Goal: Information Seeking & Learning: Learn about a topic

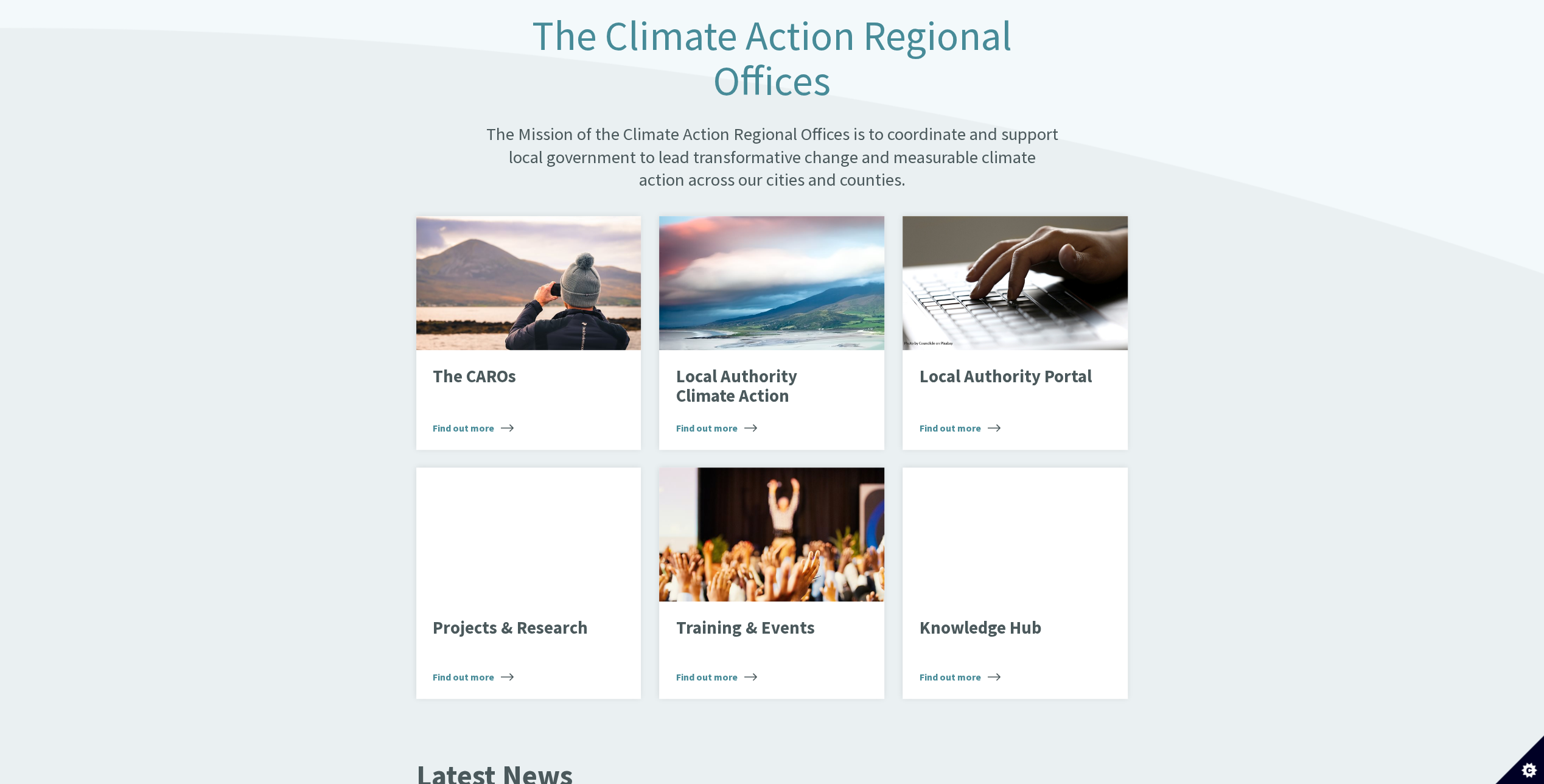
scroll to position [852, 0]
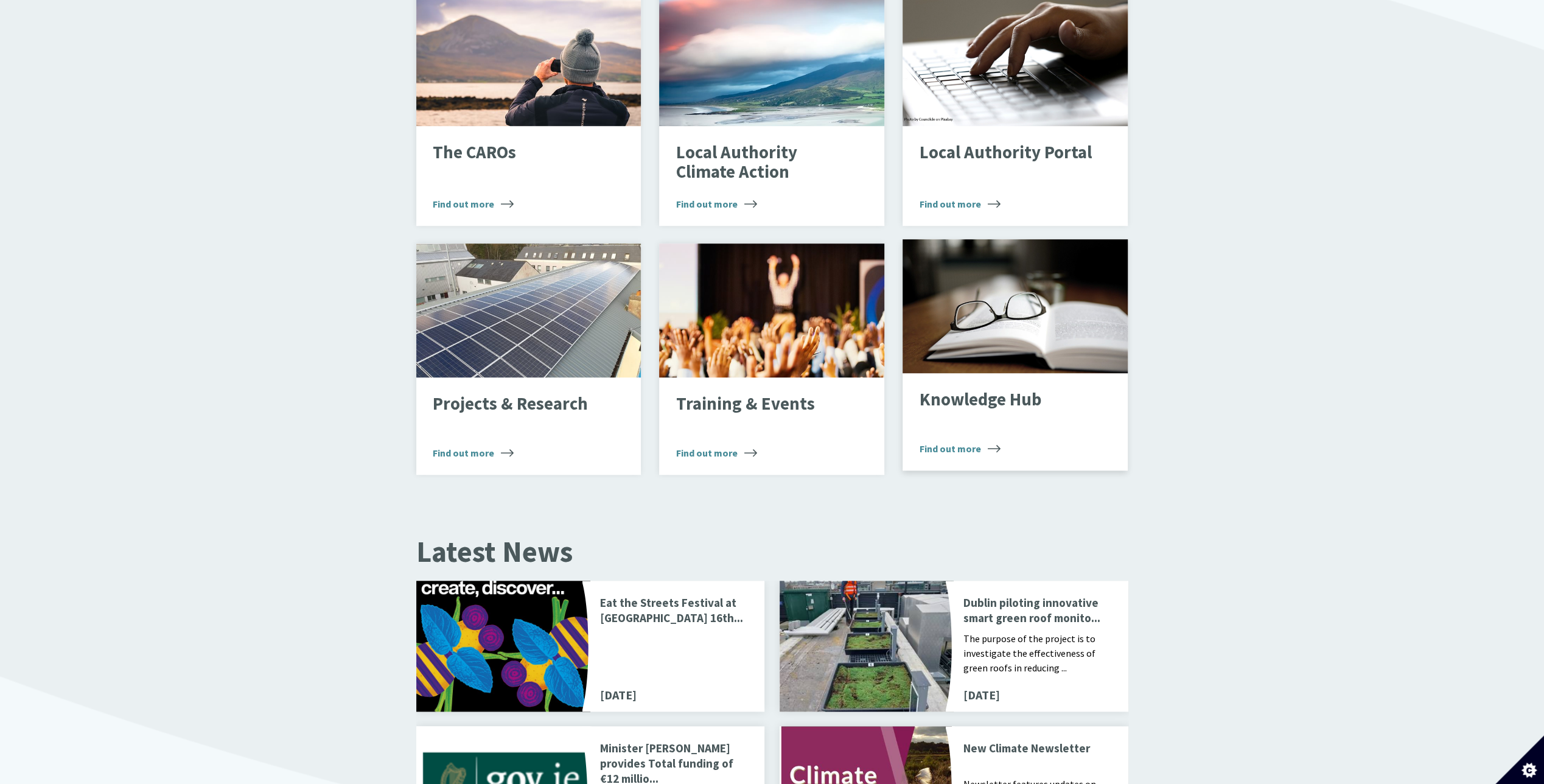
click at [943, 398] on div "Knowledge Hub Find out more" at bounding box center [1016, 422] width 225 height 97
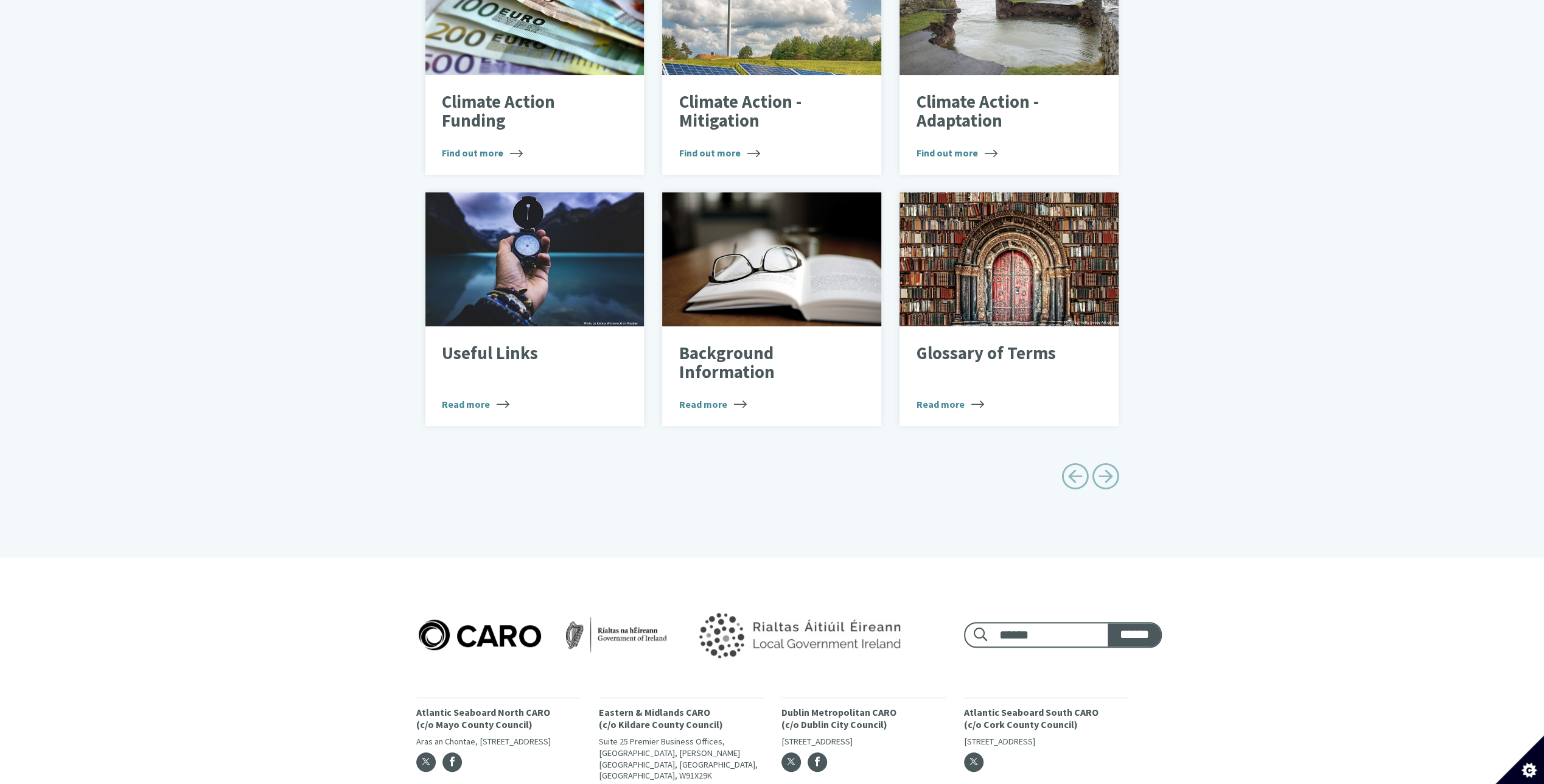
scroll to position [455, 0]
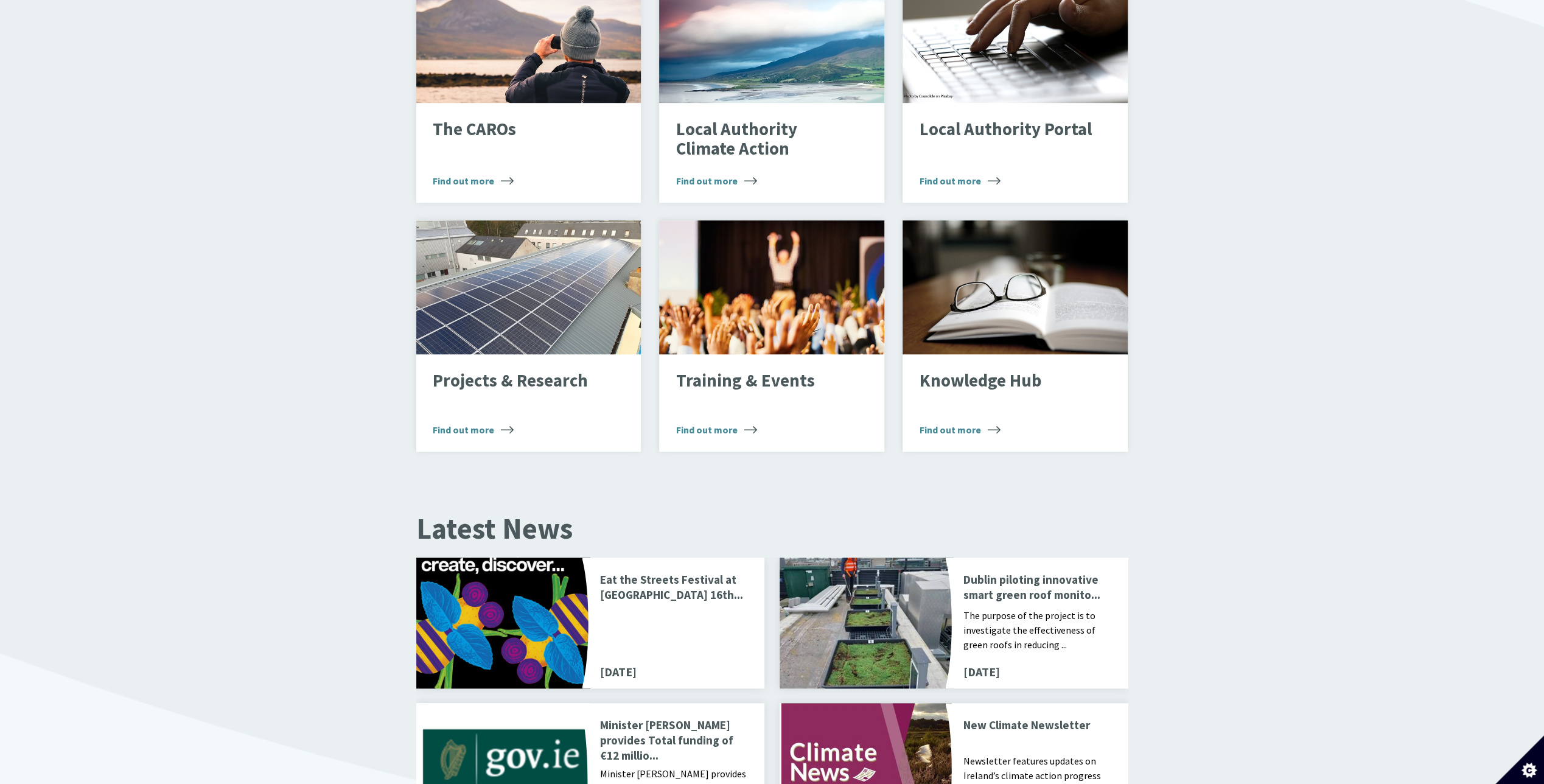
scroll to position [867, 0]
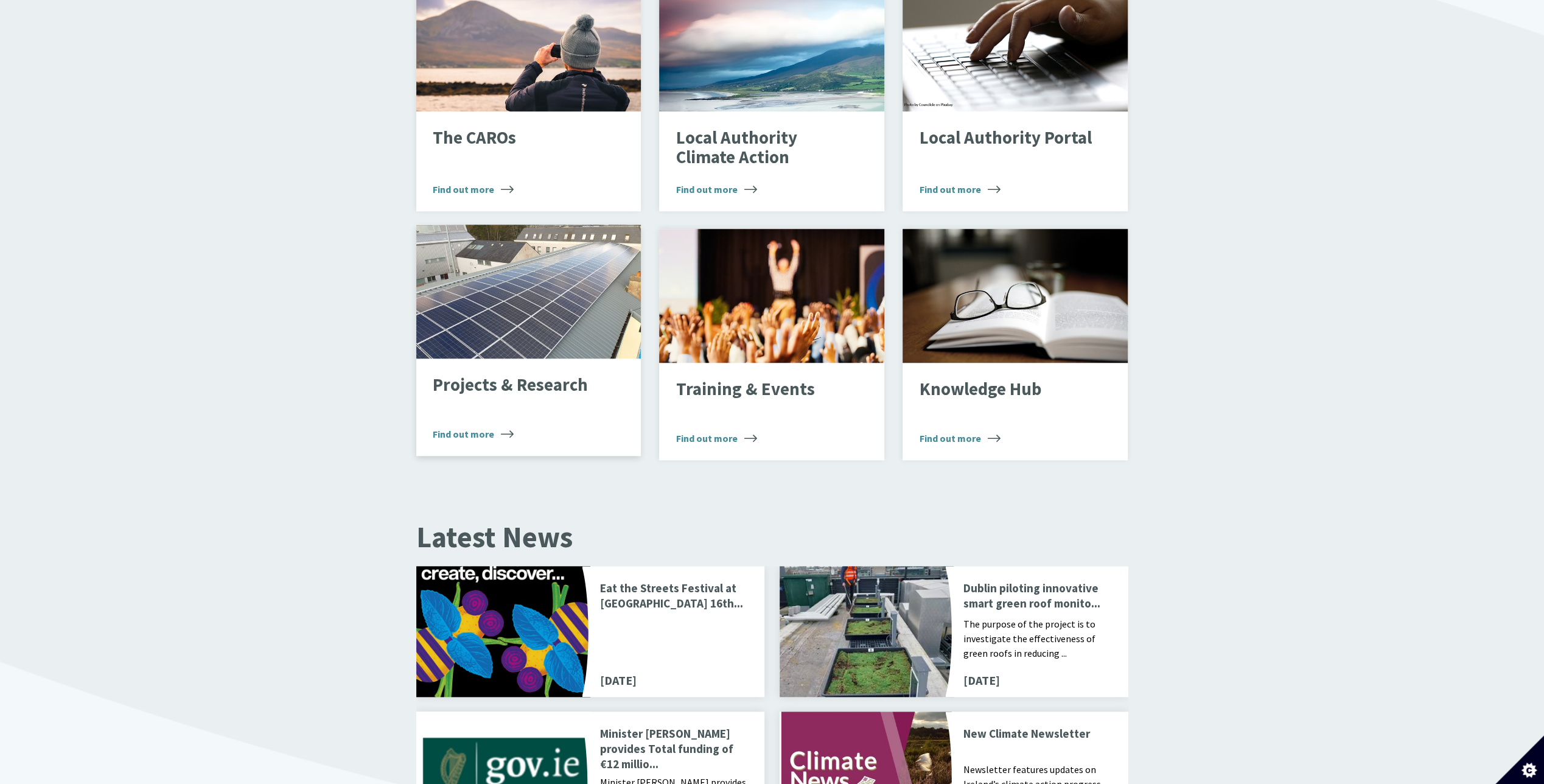
click at [585, 398] on div "Projects & Research Find out more" at bounding box center [529, 407] width 225 height 97
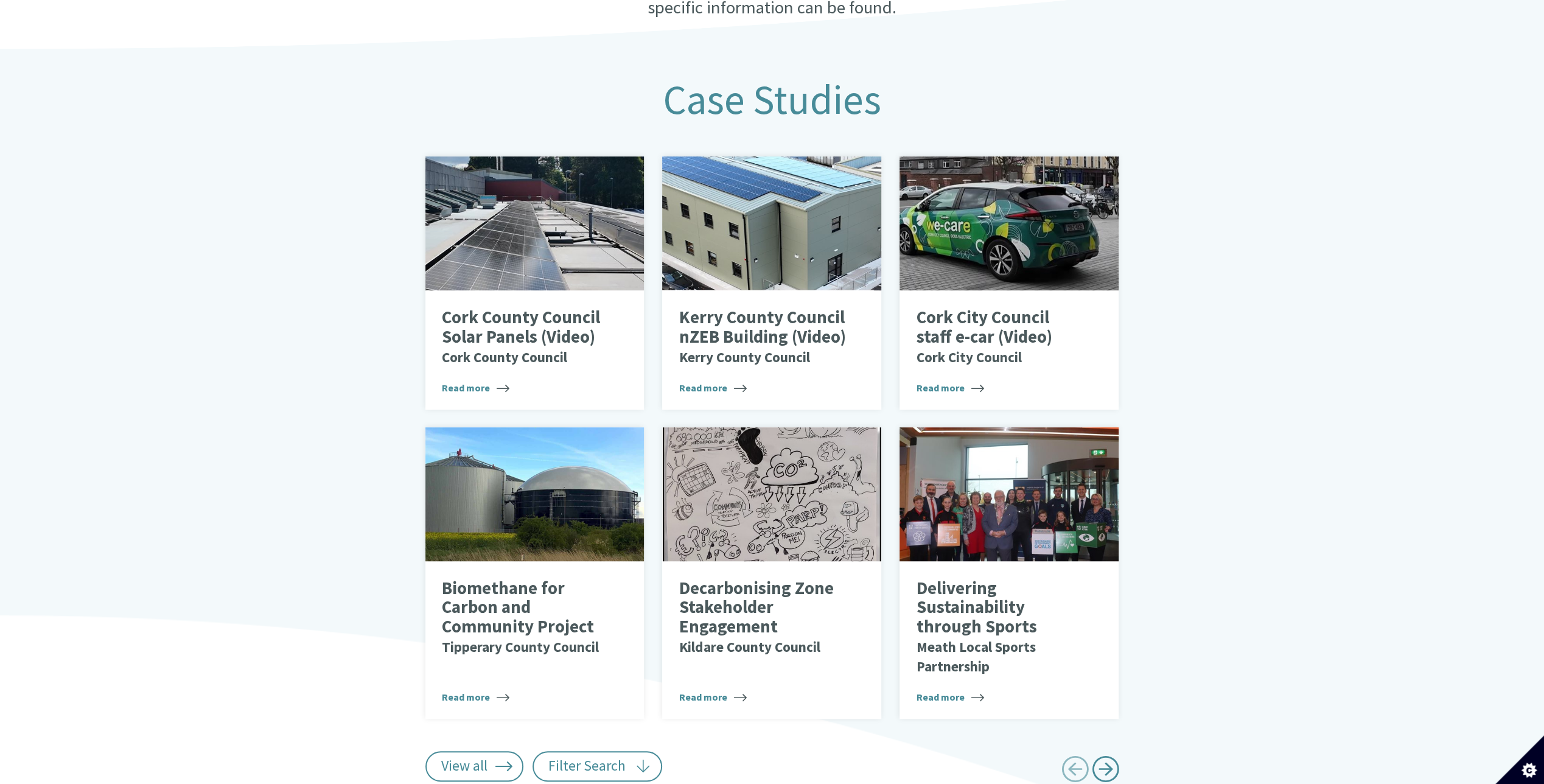
scroll to position [487, 0]
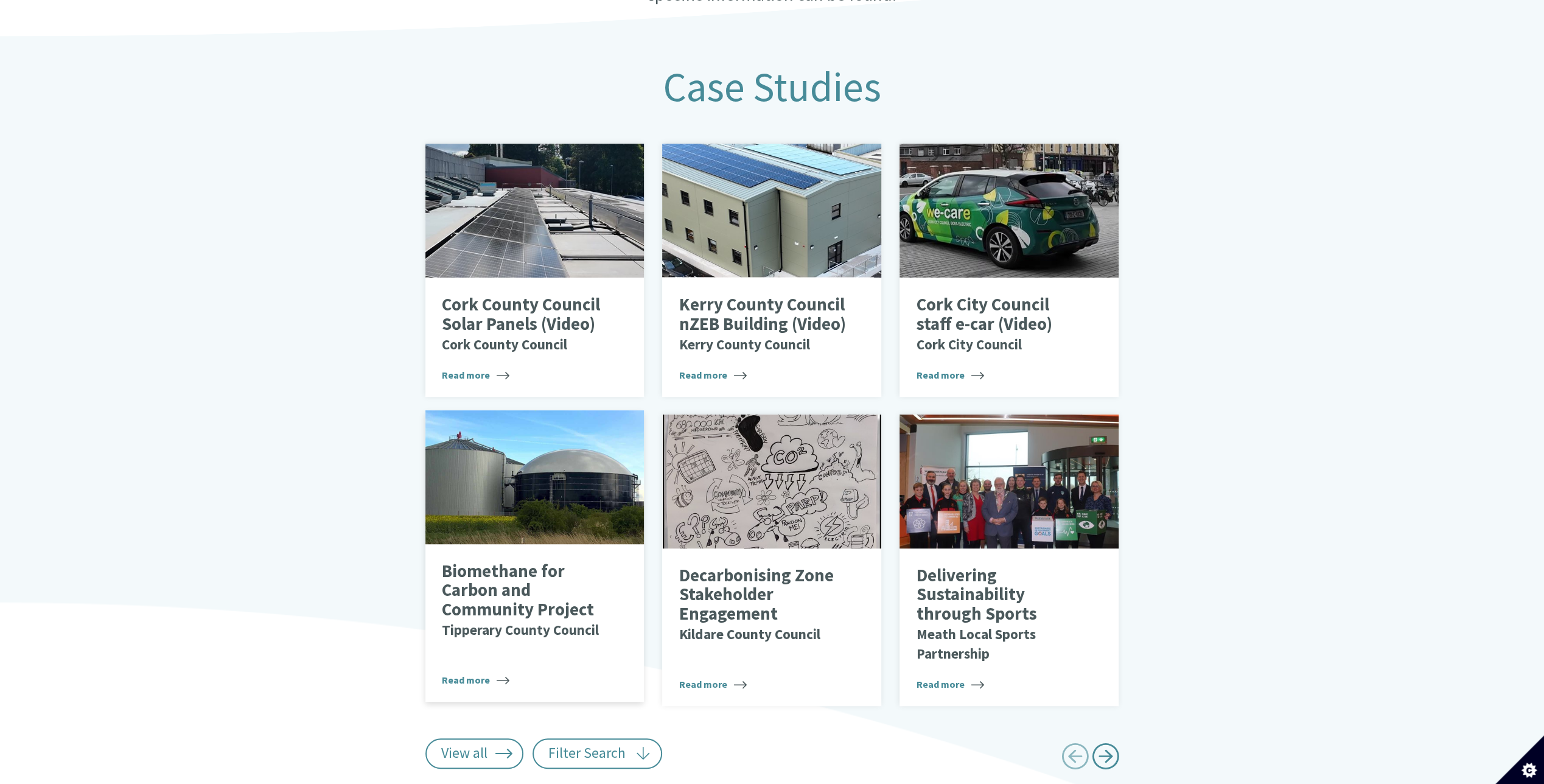
click at [463, 544] on div "Biomethane for Carbon and Community Project Tipperary County Council Read more" at bounding box center [534, 622] width 219 height 157
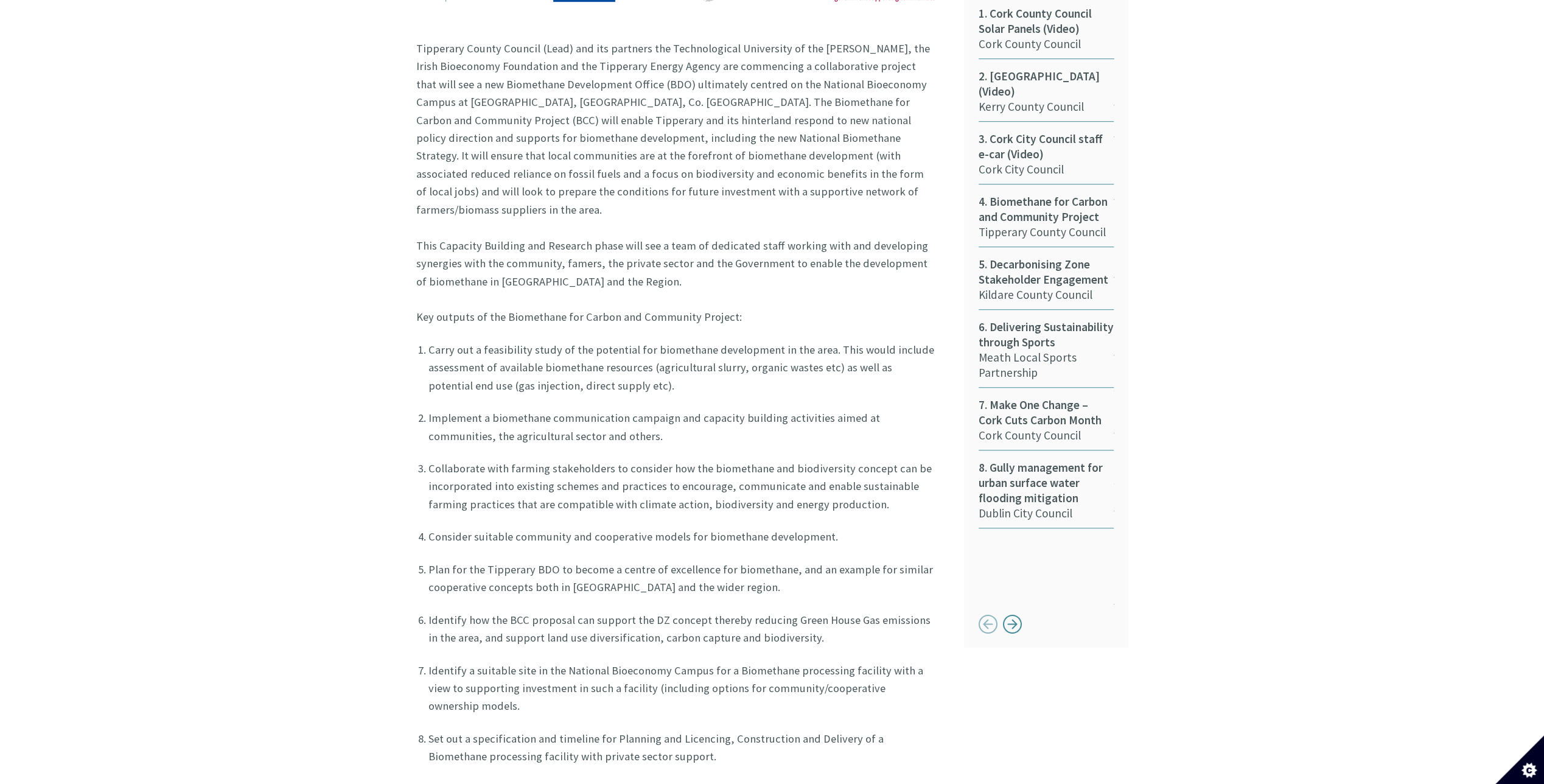
scroll to position [1034, 0]
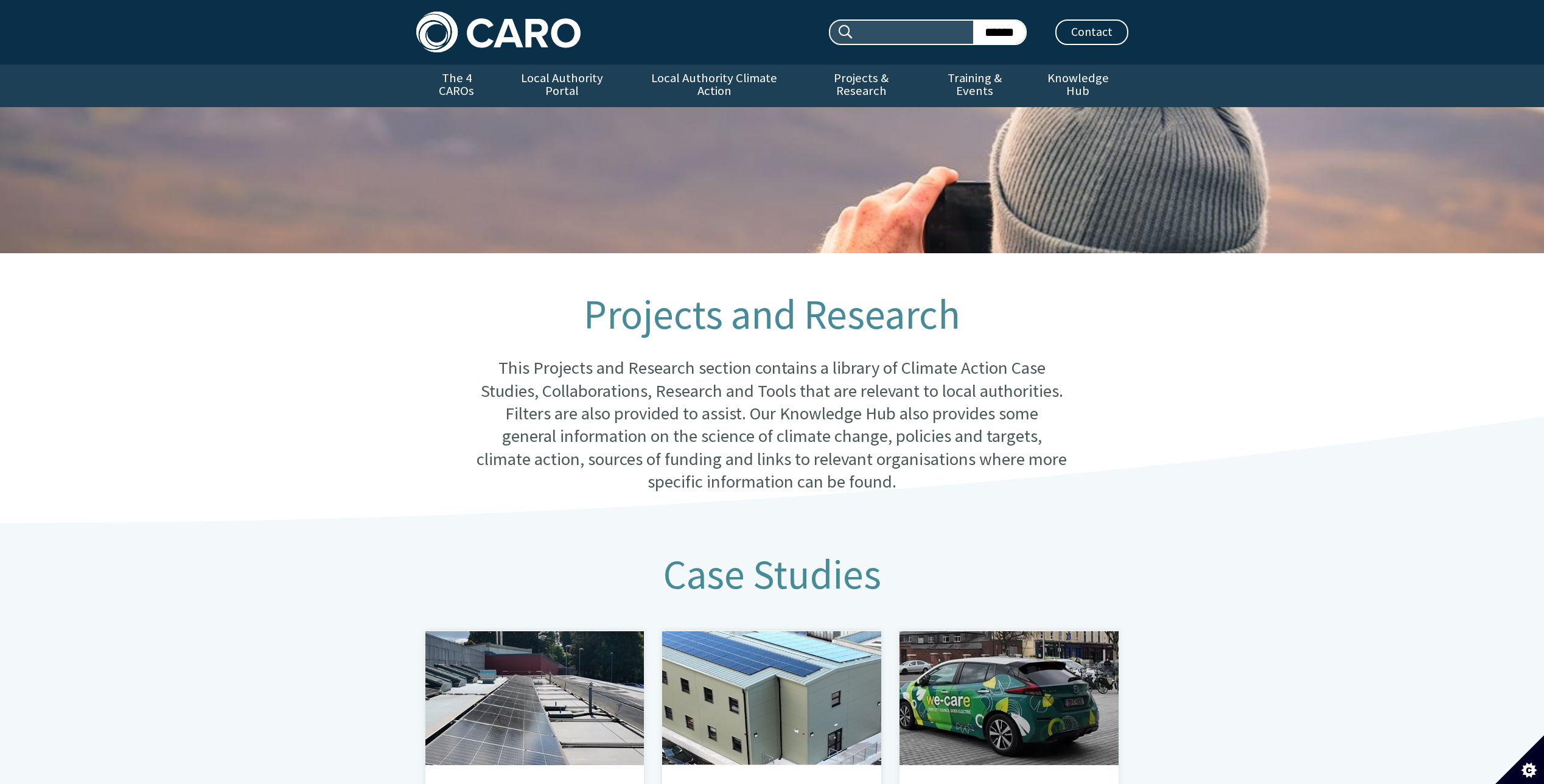
scroll to position [487, 0]
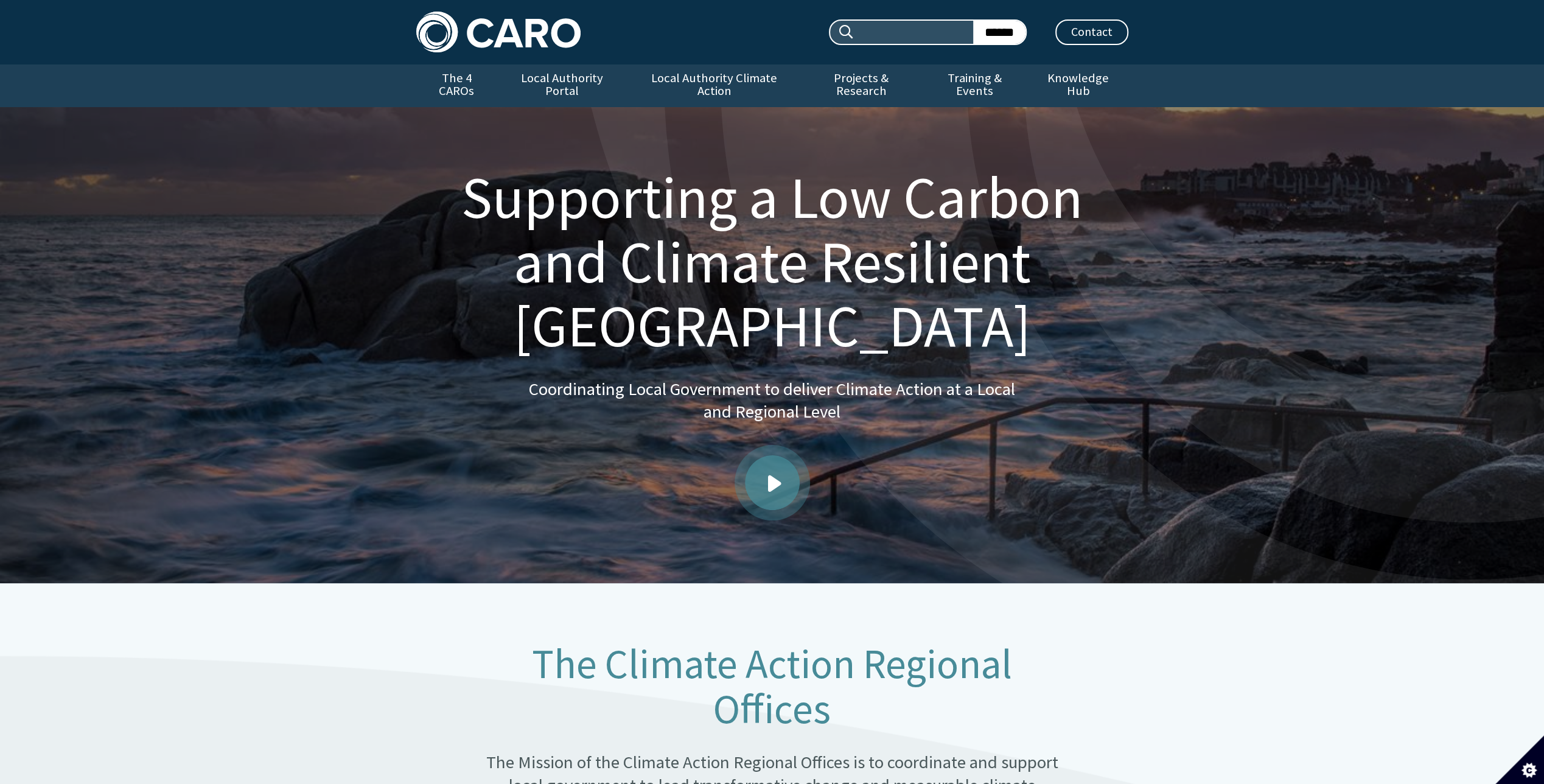
click at [867, 31] on input "Search site:" at bounding box center [914, 32] width 119 height 23
type input "**********"
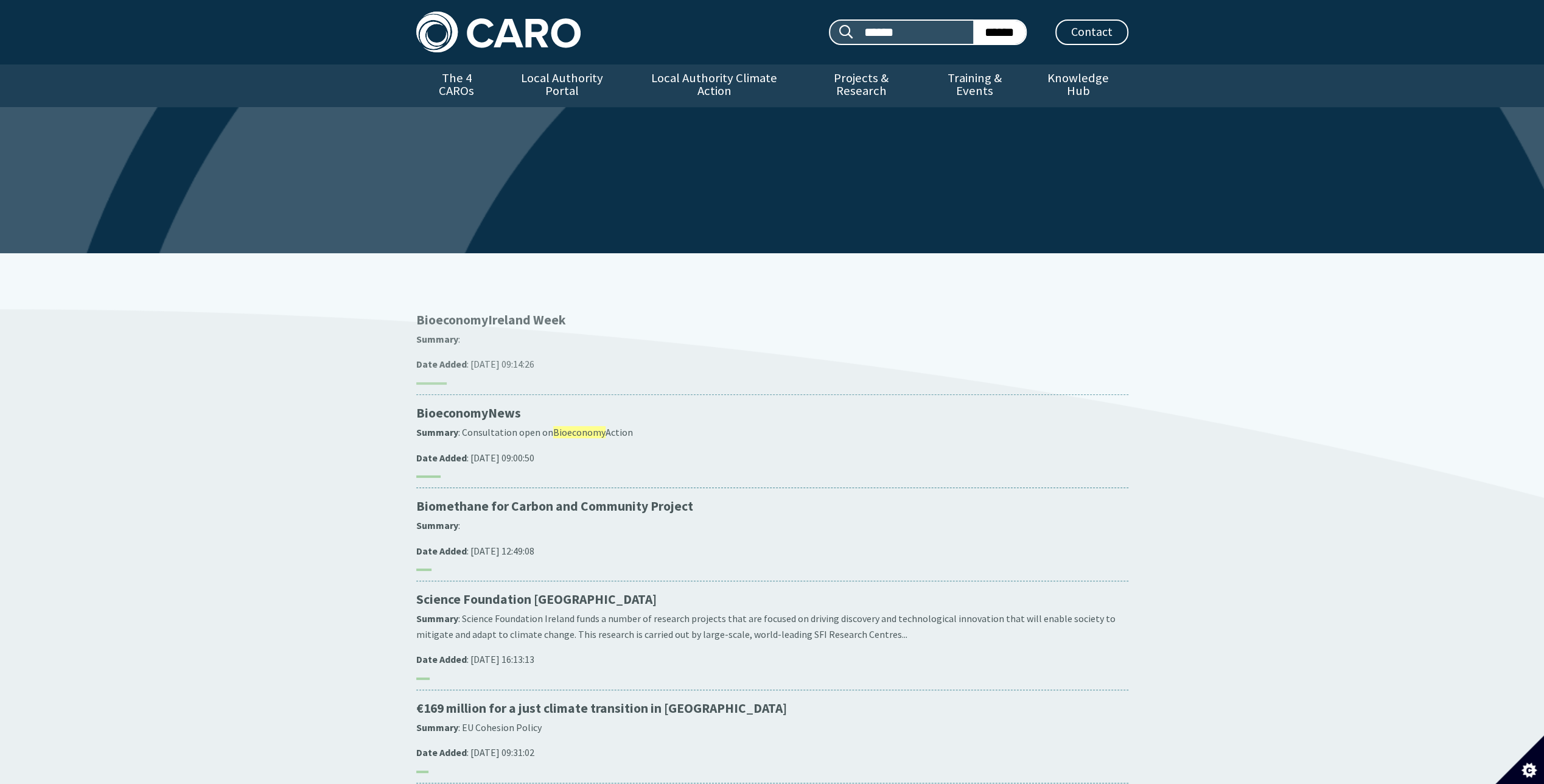
click at [479, 312] on span "Bioeconomy" at bounding box center [452, 319] width 71 height 16
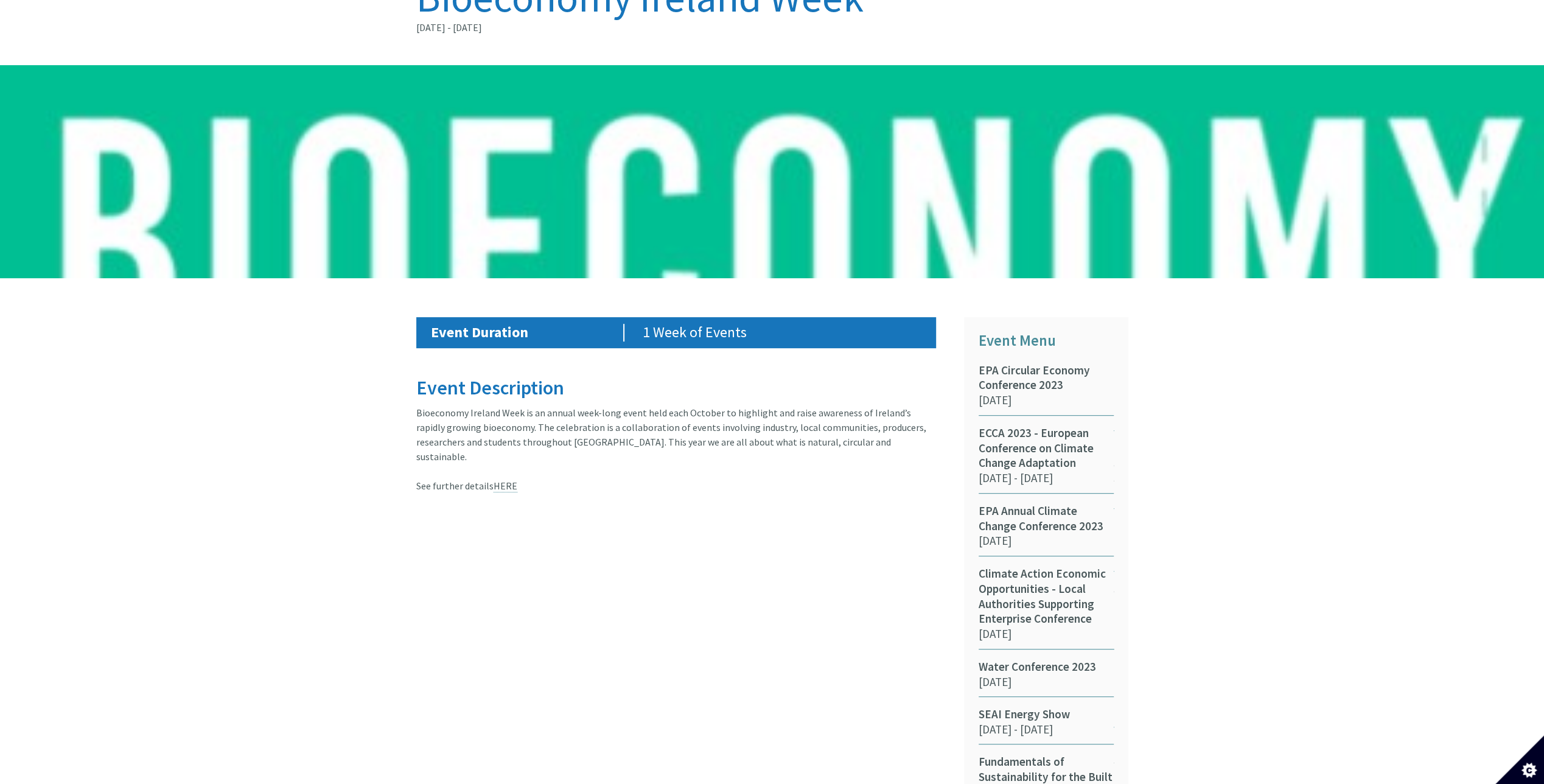
scroll to position [365, 0]
